Goal: Task Accomplishment & Management: Manage account settings

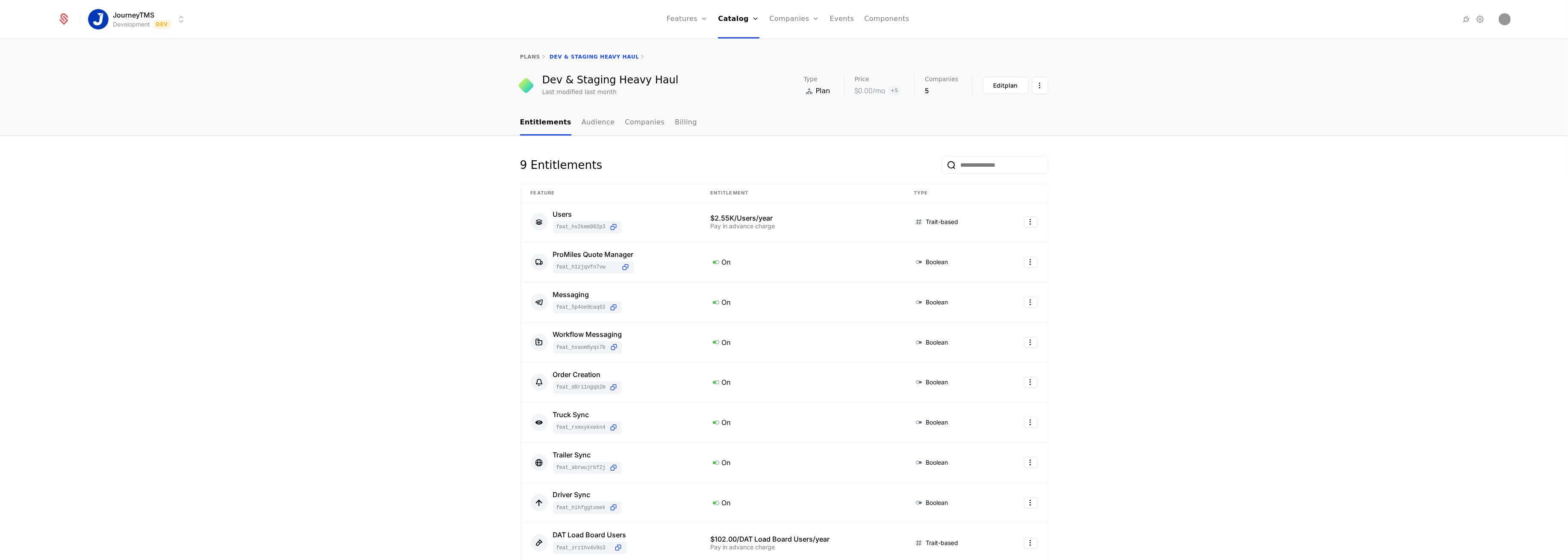
click at [385, 214] on div "9 Entitlements Feature Entitlement Type Users feat_hV2KMm982P3 $2.55K/Users/yea…" at bounding box center [784, 445] width 1568 height 617
click at [589, 119] on link "Audience" at bounding box center [598, 123] width 33 height 25
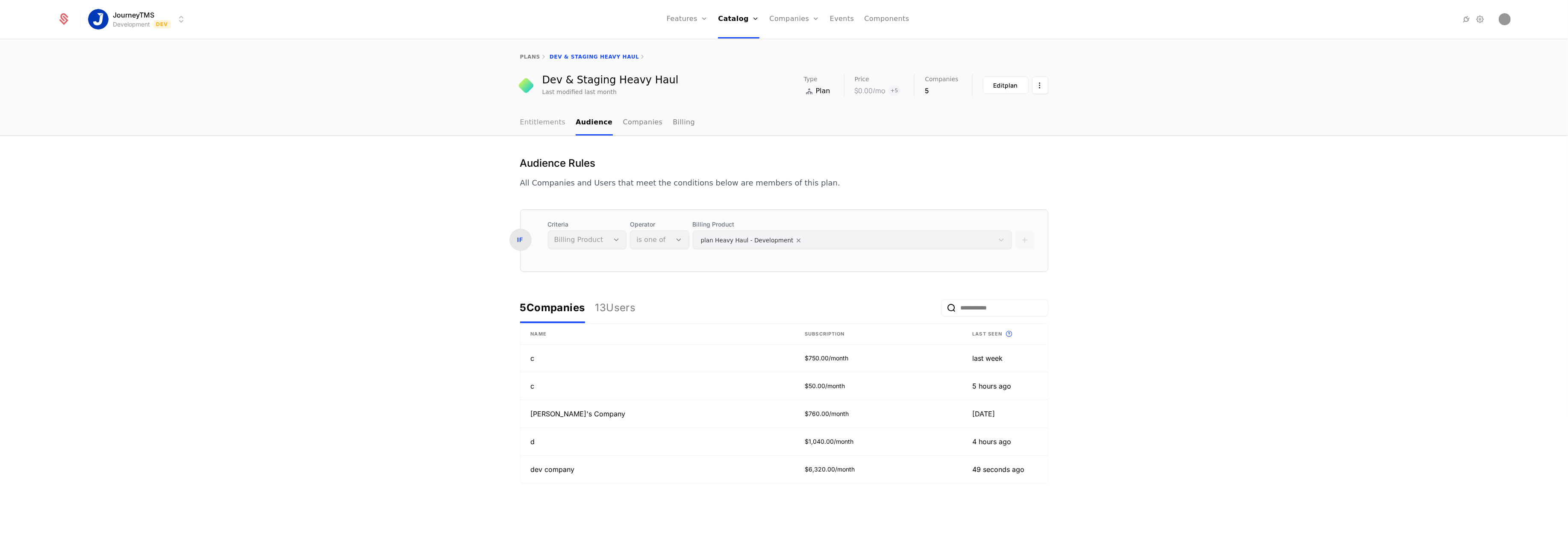
click at [549, 123] on link "Entitlements" at bounding box center [543, 123] width 46 height 25
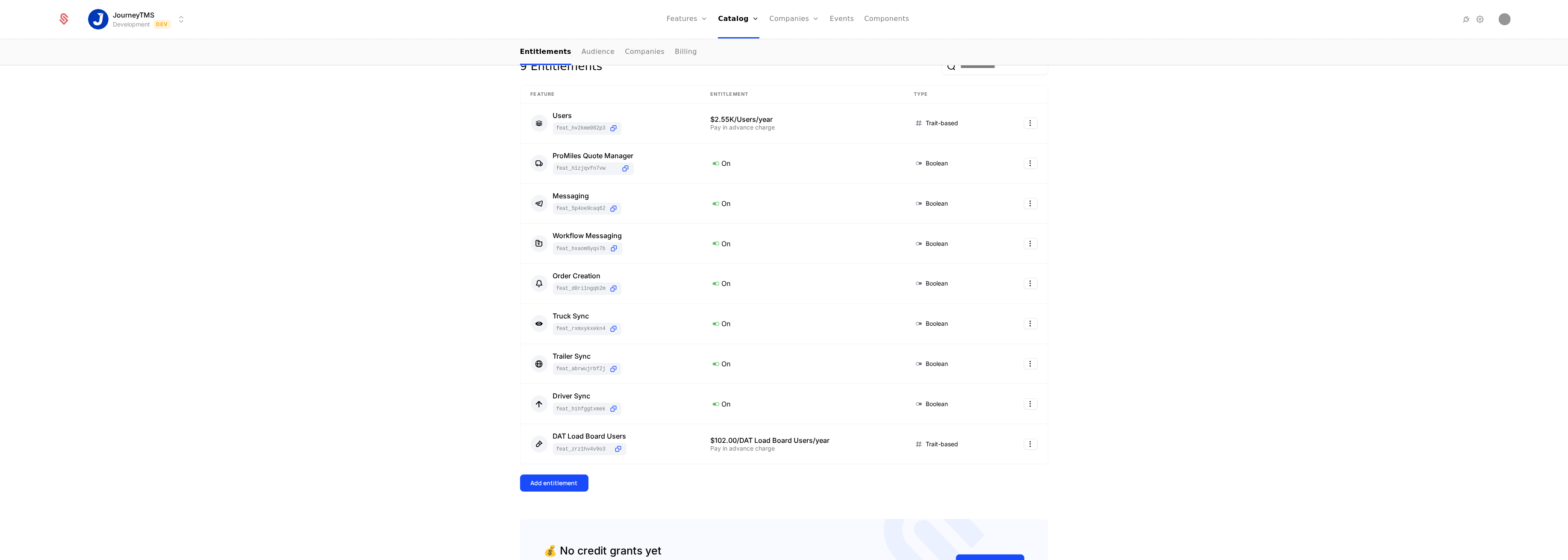
scroll to position [136, 0]
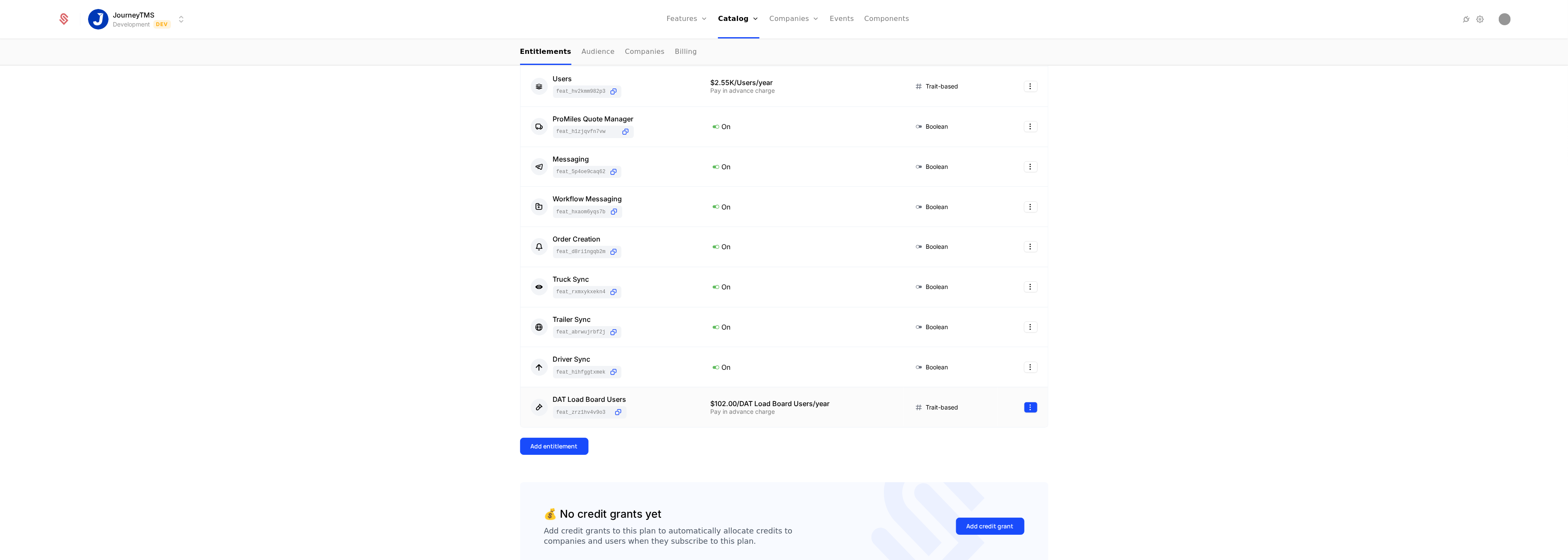
click at [1029, 407] on html "JourneyTMS Development Dev Features Features Flags Catalog Plans Add Ons Credit…" at bounding box center [784, 280] width 1568 height 560
click at [961, 443] on div "Edit" at bounding box center [965, 447] width 15 height 12
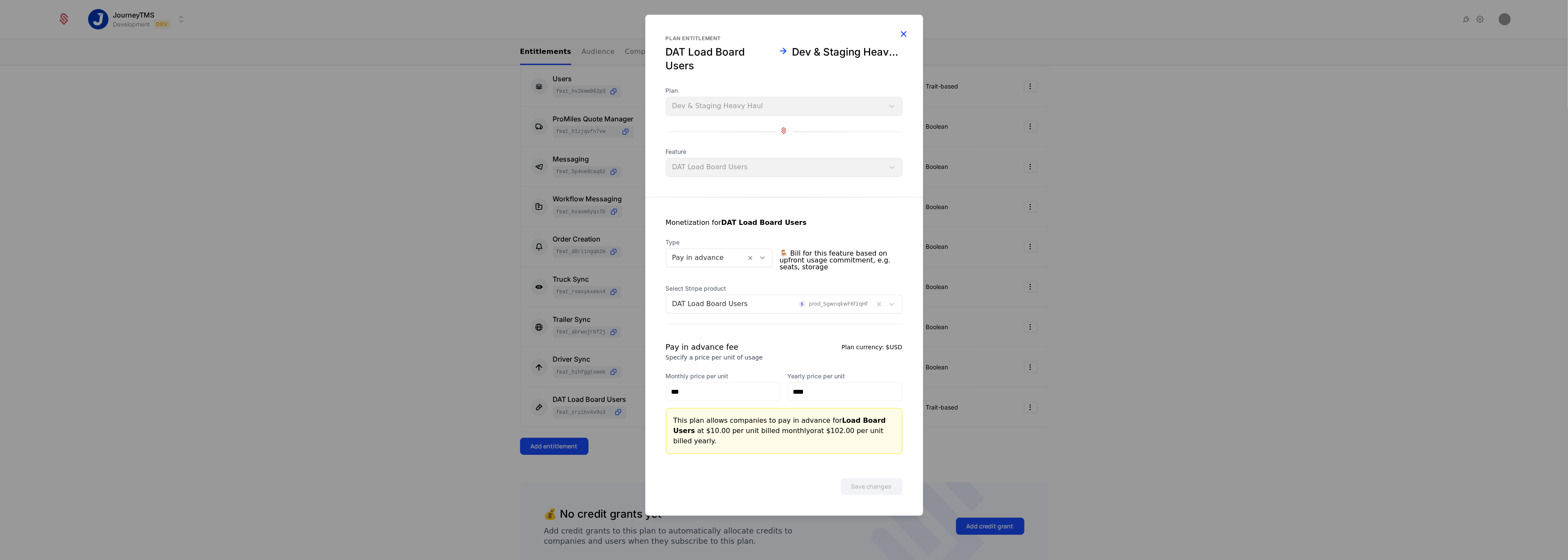
click at [906, 37] on icon "button" at bounding box center [903, 34] width 11 height 11
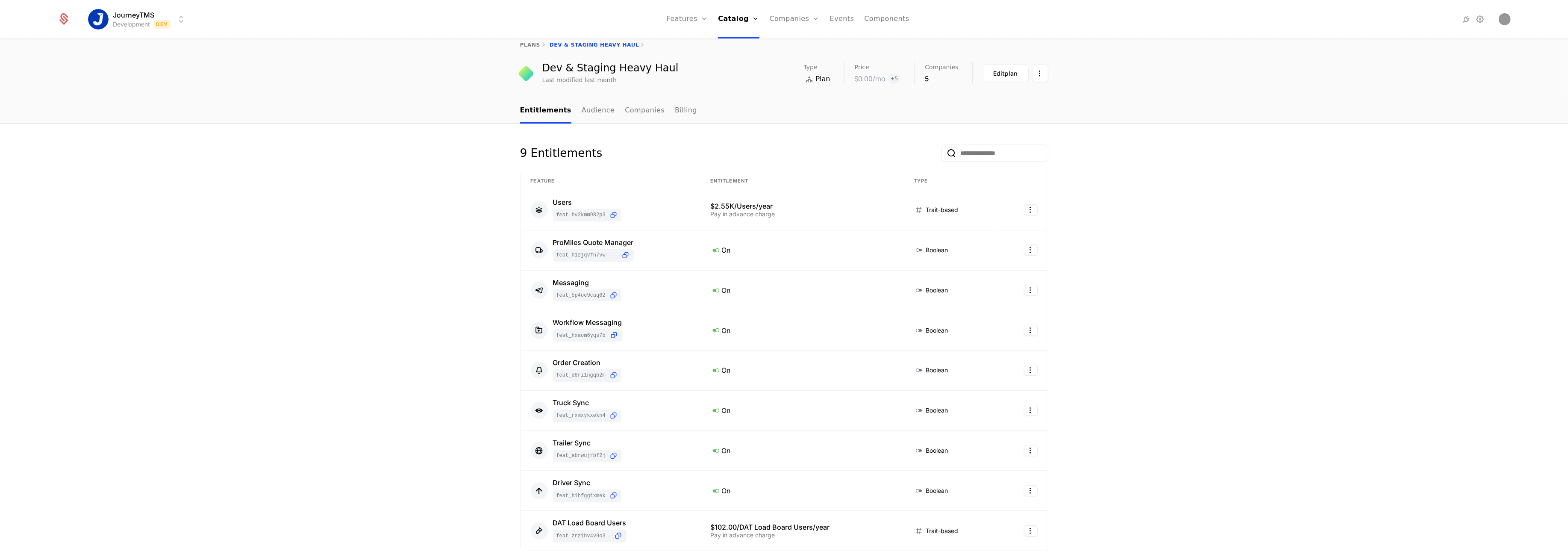
scroll to position [0, 0]
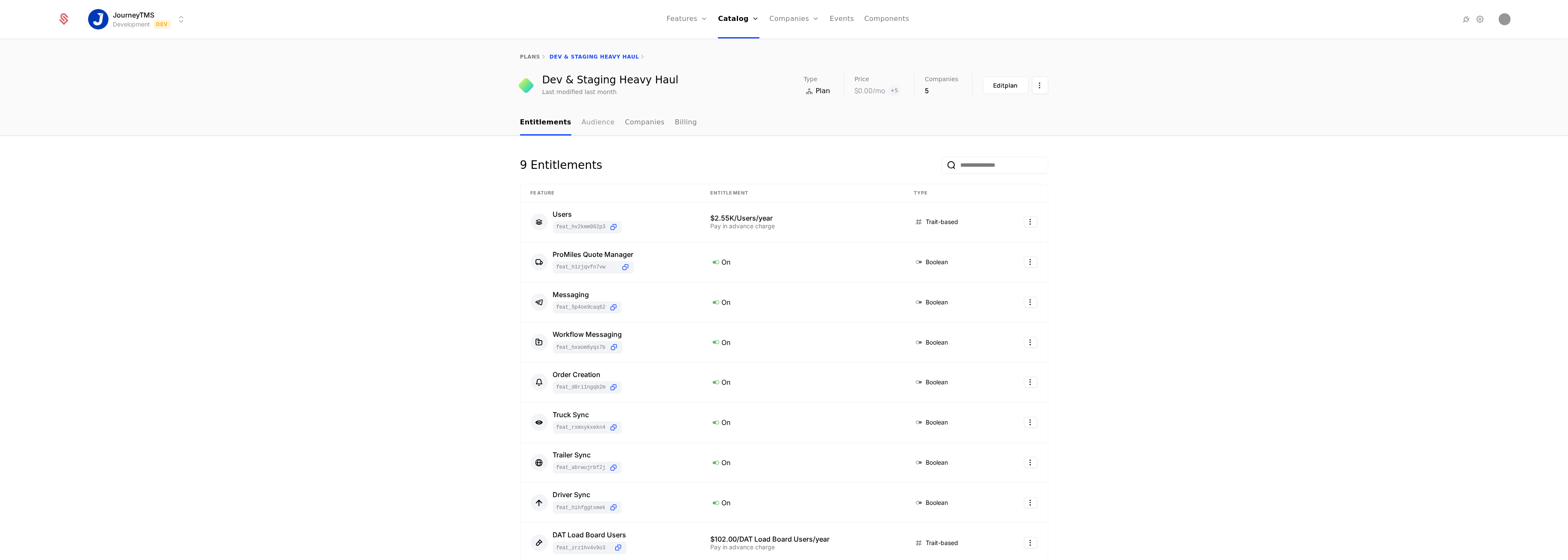
click at [582, 120] on link "Audience" at bounding box center [598, 123] width 33 height 25
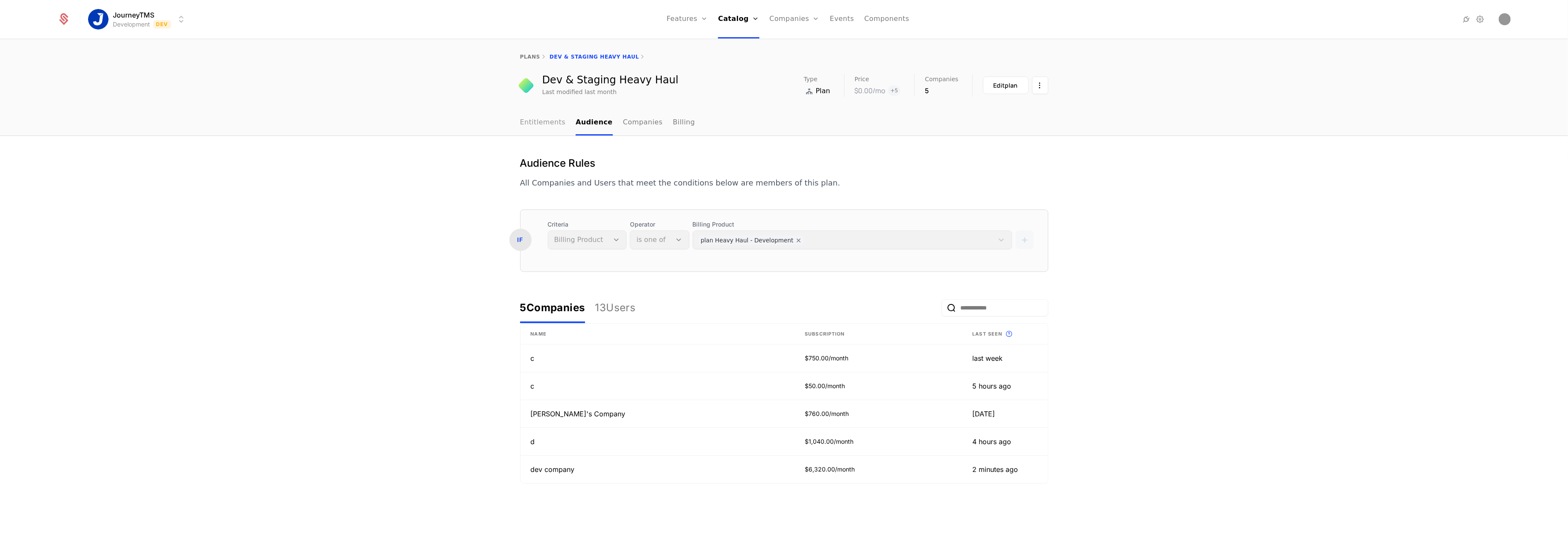
click at [534, 129] on link "Entitlements" at bounding box center [543, 123] width 46 height 25
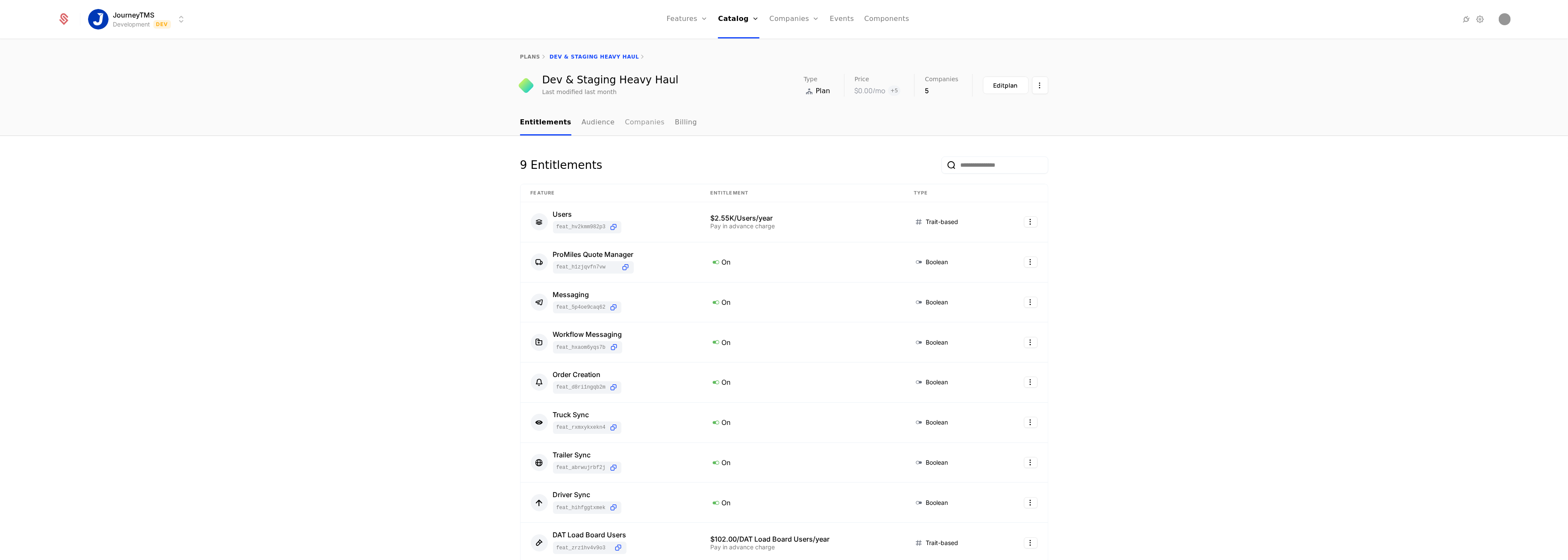
click at [627, 121] on link "Companies" at bounding box center [644, 123] width 40 height 25
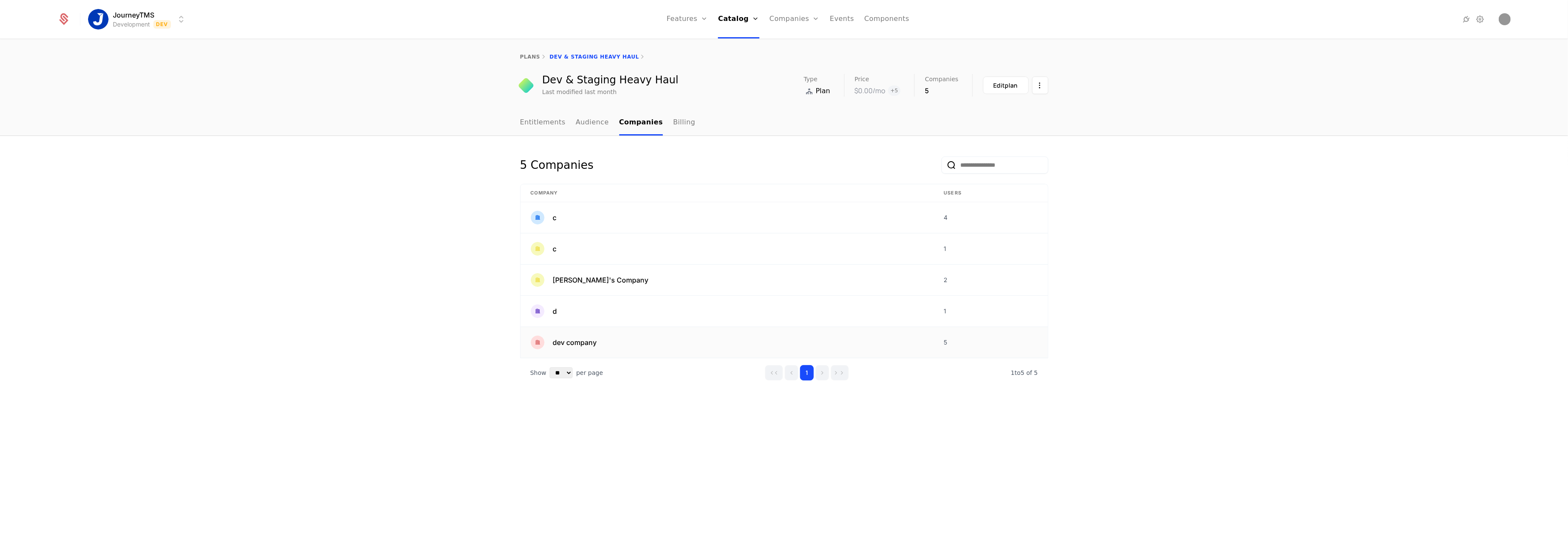
click at [578, 339] on span "dev company" at bounding box center [575, 342] width 44 height 10
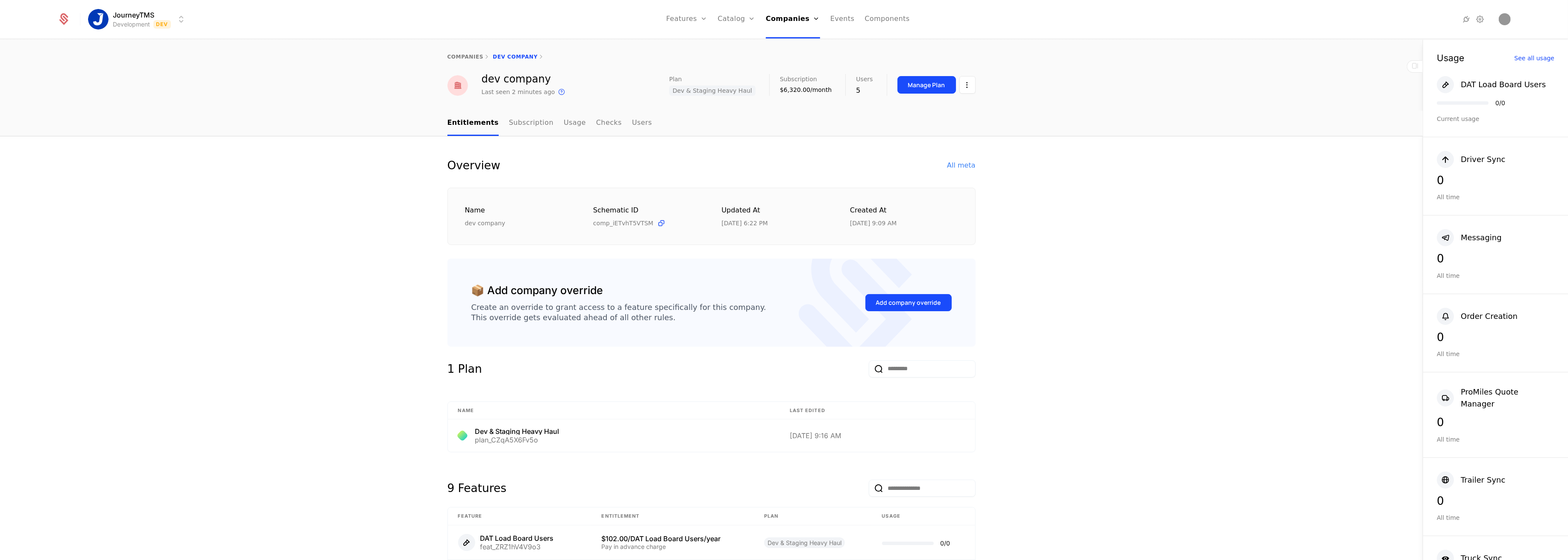
click at [882, 292] on div "Add company override" at bounding box center [908, 302] width 86 height 40
click at [887, 302] on div "Add company override" at bounding box center [908, 302] width 65 height 9
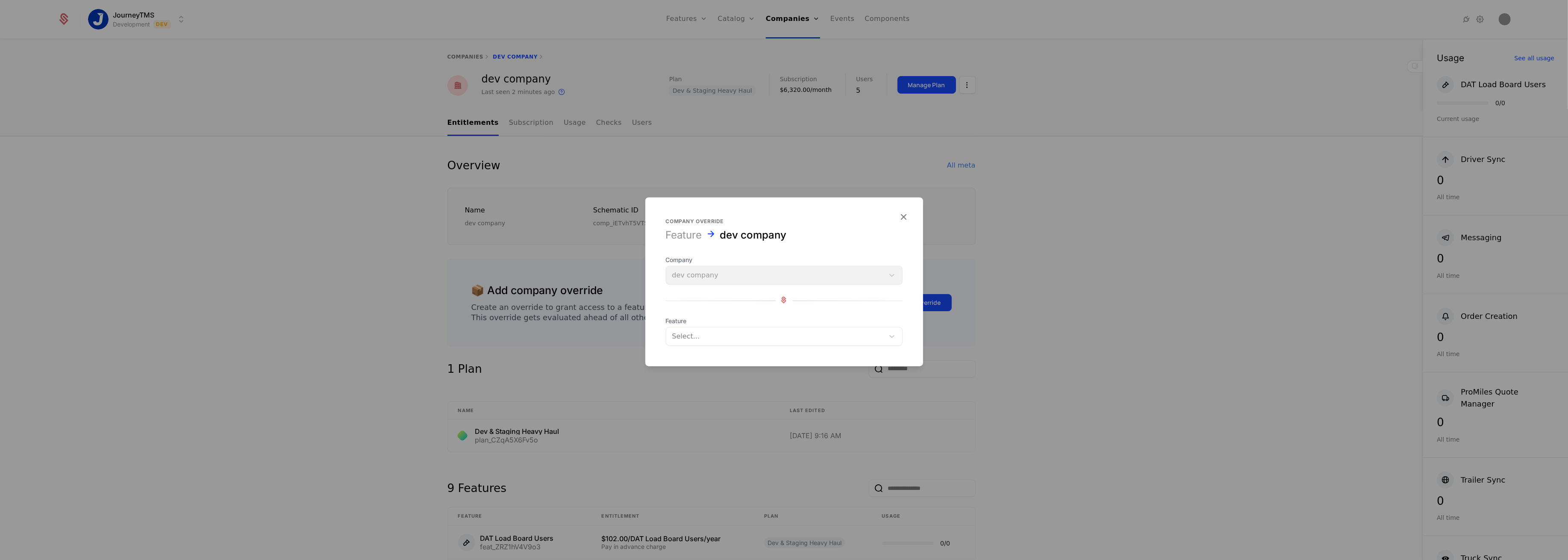
click at [713, 334] on div at bounding box center [775, 336] width 206 height 12
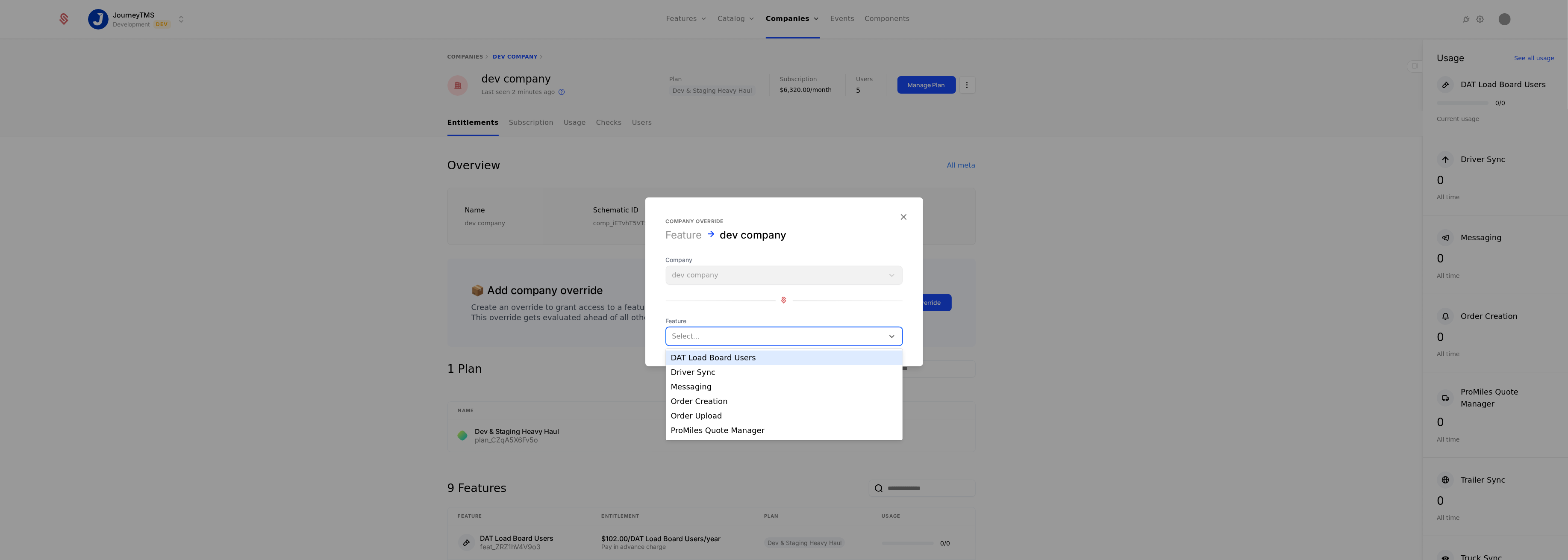
click at [702, 357] on div "DAT Load Board Users" at bounding box center [784, 358] width 227 height 8
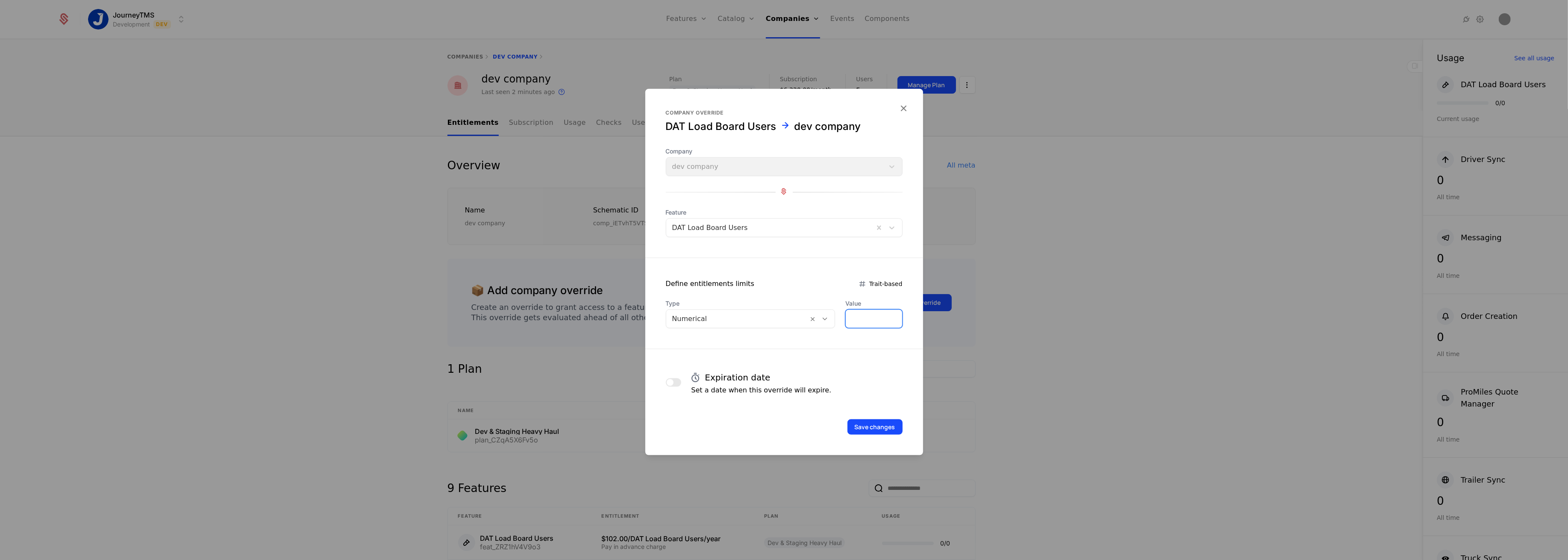
click at [866, 320] on input "*" at bounding box center [873, 319] width 56 height 18
click at [859, 321] on input "*" at bounding box center [873, 319] width 56 height 18
type input "***"
click at [871, 424] on button "Save changes" at bounding box center [875, 427] width 55 height 16
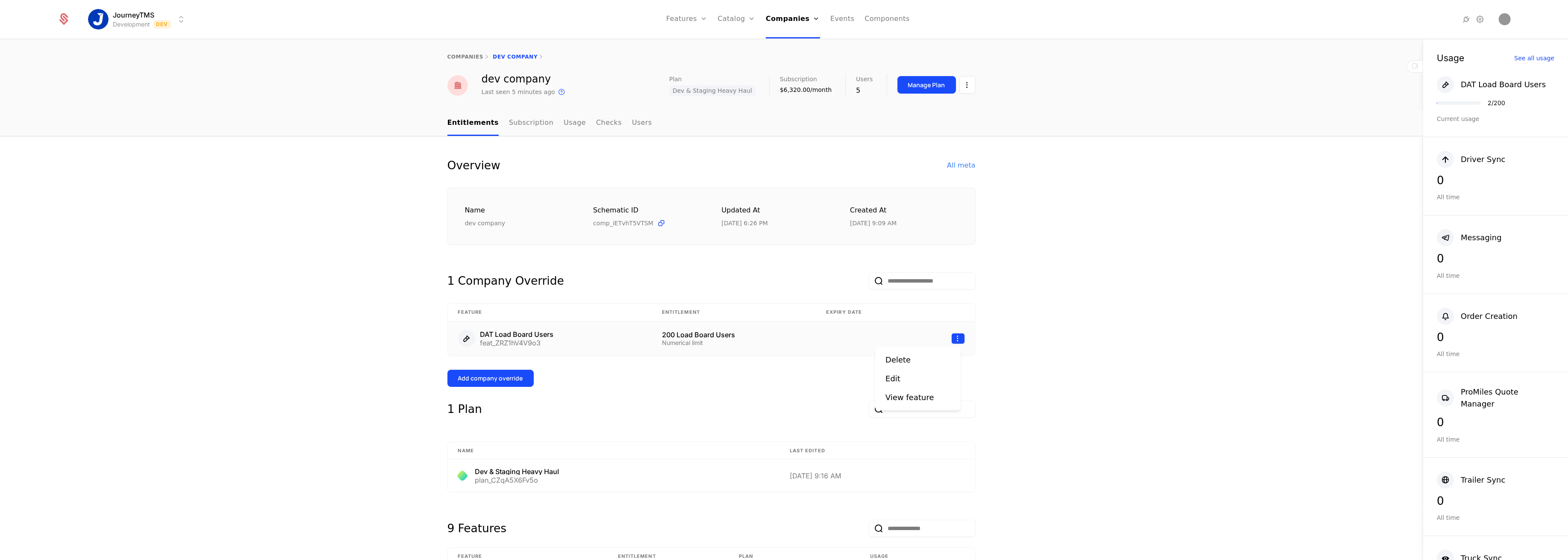
click at [955, 339] on html "JourneyTMS Development Dev Features Features Flags Catalog Plans Add Ons Credit…" at bounding box center [784, 280] width 1568 height 560
click at [913, 358] on div "Delete" at bounding box center [901, 360] width 32 height 12
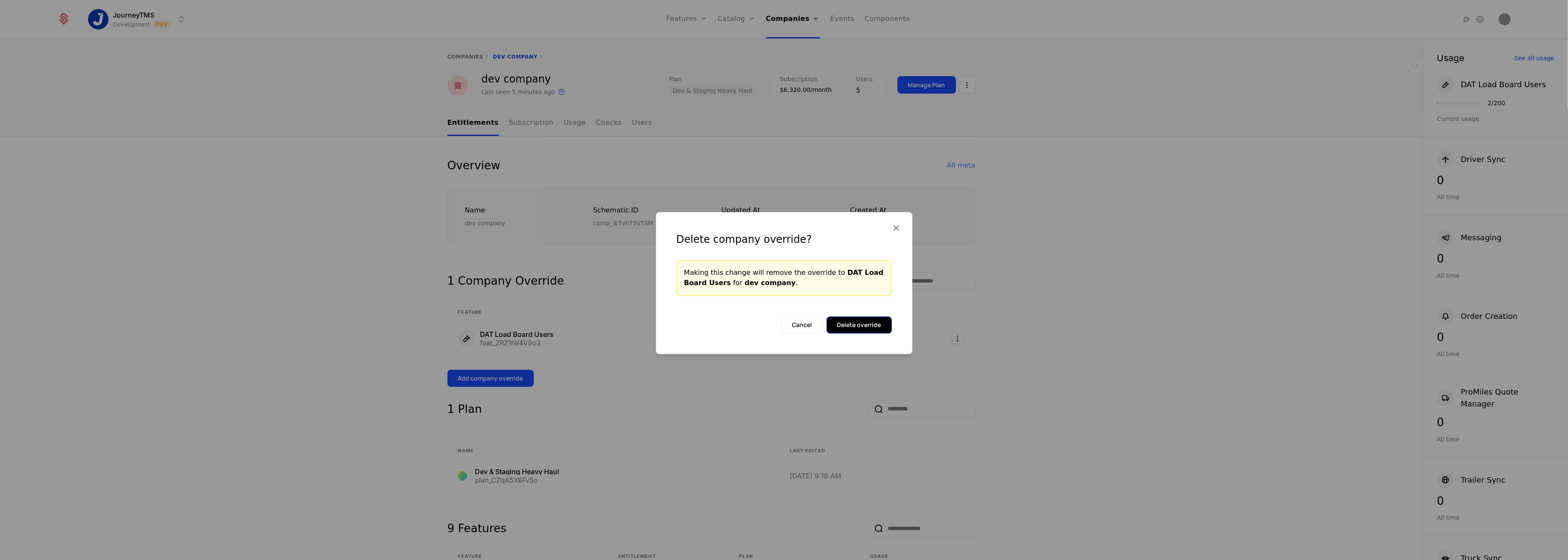
click at [871, 321] on button "Delete override" at bounding box center [859, 325] width 65 height 17
